Goal: Information Seeking & Learning: Learn about a topic

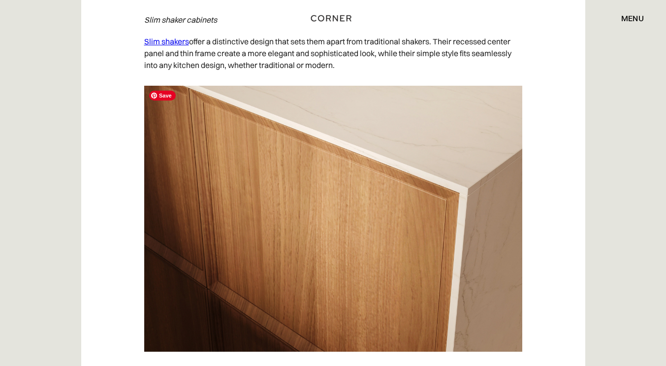
scroll to position [4499, 0]
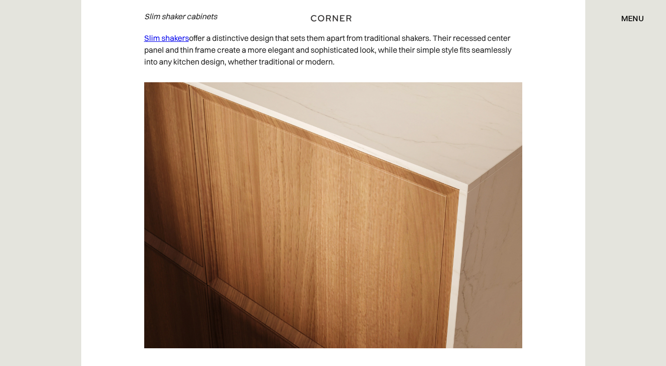
click at [166, 37] on link "Slim shakers" at bounding box center [166, 38] width 45 height 10
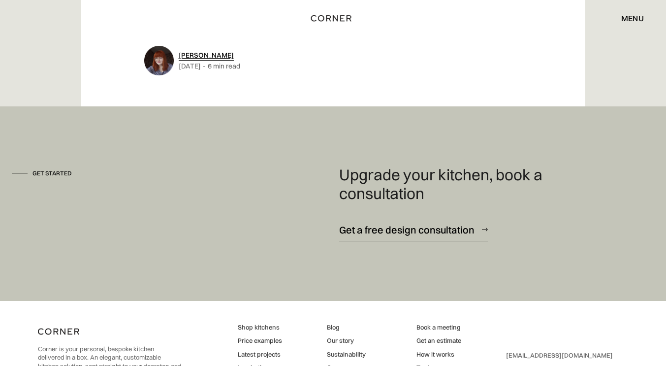
scroll to position [5281, 0]
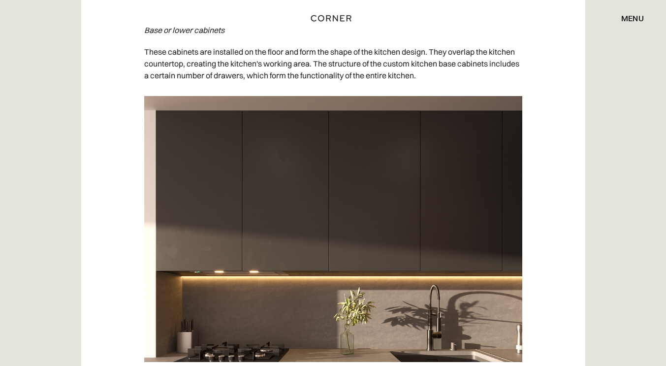
scroll to position [1315, 0]
